Goal: Task Accomplishment & Management: Manage account settings

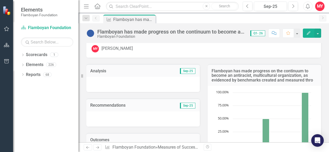
scroll to position [16, 0]
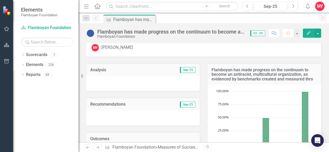
click at [172, 108] on div "Recommendations Sep-25" at bounding box center [142, 103] width 113 height 13
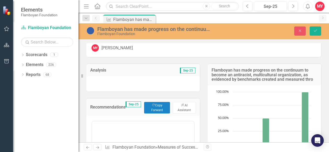
scroll to position [0, 0]
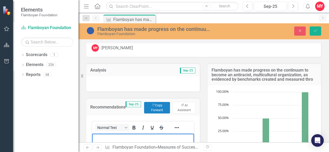
click at [104, 136] on p "Rich Text Area. Press ALT-0 for help." at bounding box center [142, 137] width 99 height 6
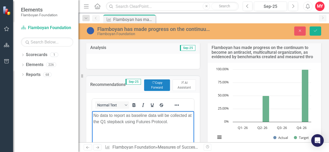
scroll to position [43, 0]
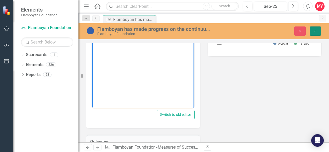
click at [315, 30] on icon "Save" at bounding box center [315, 31] width 5 height 4
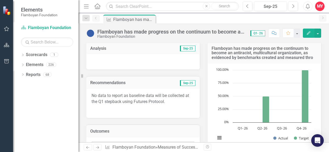
scroll to position [37, 0]
click at [153, 53] on div "Analysis Sep-25" at bounding box center [142, 47] width 113 height 13
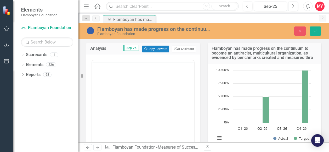
scroll to position [0, 0]
click at [120, 85] on body "Rich Text Area. Press ALT-0 for help." at bounding box center [143, 111] width 102 height 78
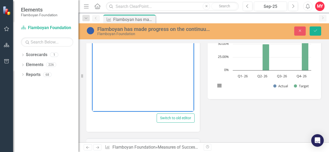
scroll to position [90, 0]
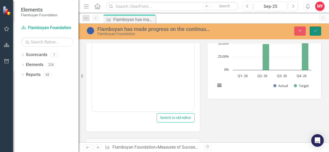
click at [317, 33] on button "Save" at bounding box center [314, 30] width 11 height 9
